Goal: Find specific page/section: Find specific page/section

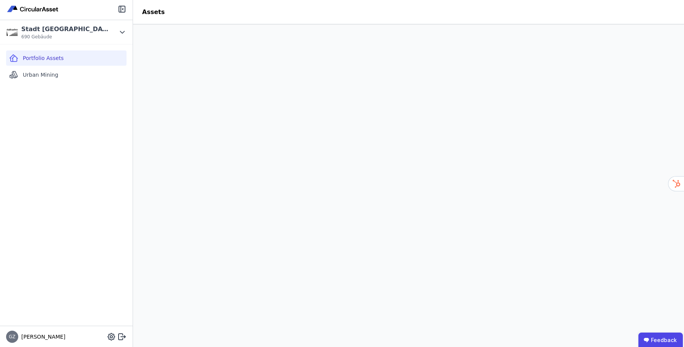
click at [76, 34] on span "690 Gebäude" at bounding box center [64, 37] width 87 height 6
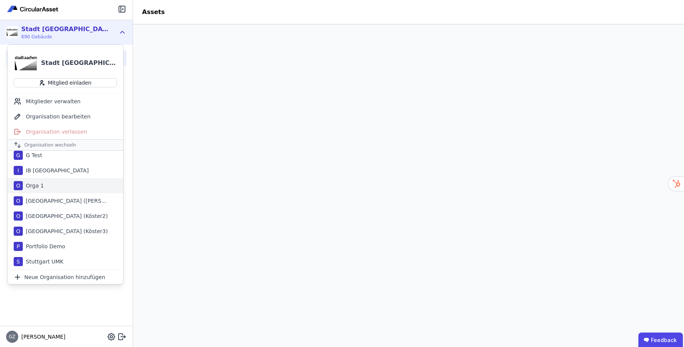
scroll to position [53, 0]
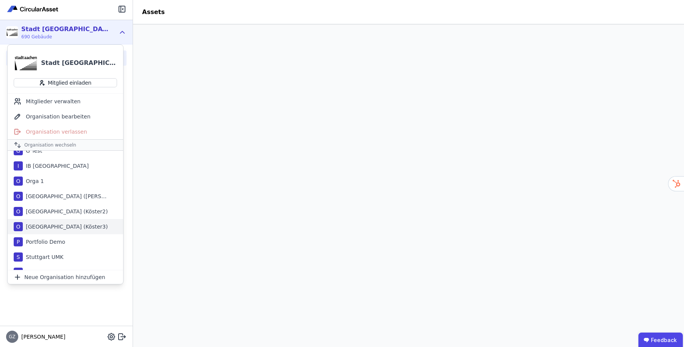
click at [66, 226] on div "[GEOGRAPHIC_DATA] (Köster3)" at bounding box center [65, 227] width 85 height 8
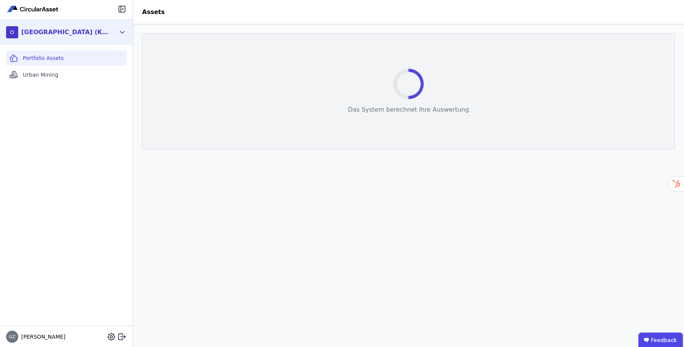
click at [124, 33] on icon at bounding box center [122, 32] width 8 height 9
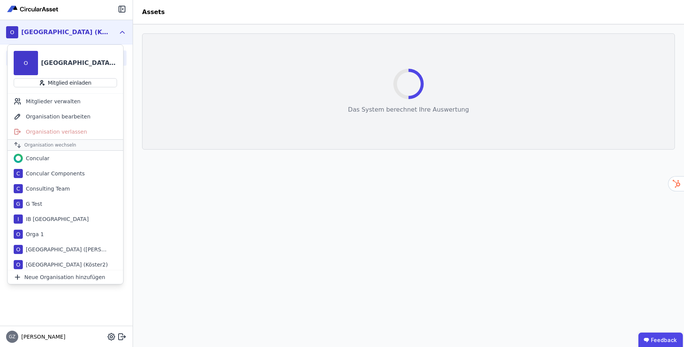
click at [274, 23] on header "Assets" at bounding box center [408, 12] width 551 height 24
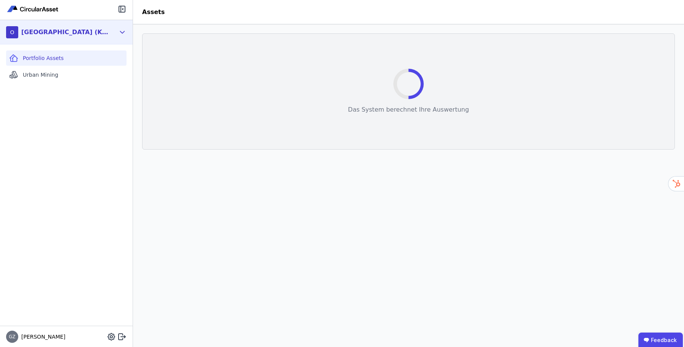
click at [108, 31] on div "O [GEOGRAPHIC_DATA] (Köster3)" at bounding box center [60, 32] width 109 height 15
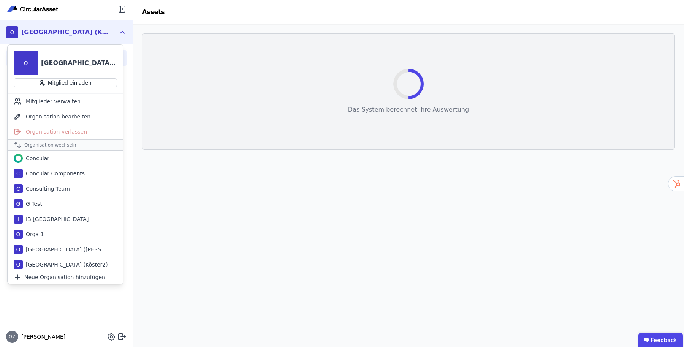
click at [236, 12] on header "Assets" at bounding box center [408, 12] width 551 height 24
